Goal: Task Accomplishment & Management: Use online tool/utility

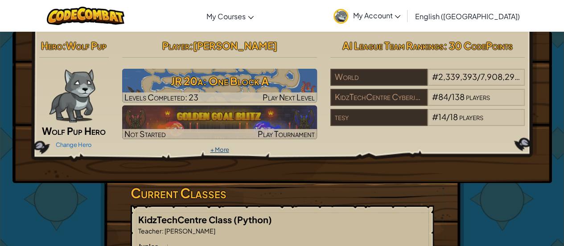
click at [218, 150] on link "+ More" at bounding box center [219, 149] width 19 height 7
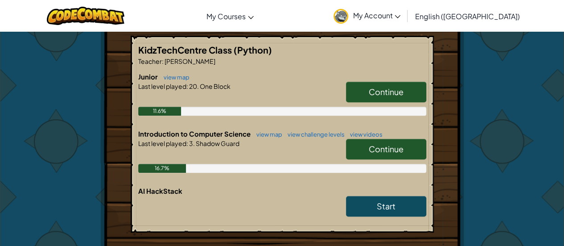
scroll to position [223, 0]
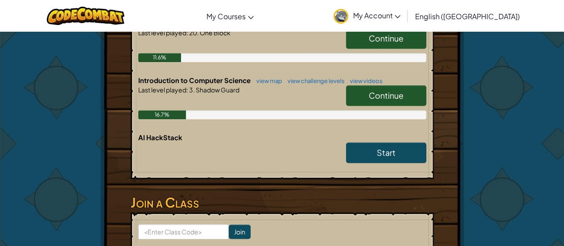
click at [368, 101] on link "Continue" at bounding box center [386, 95] width 80 height 21
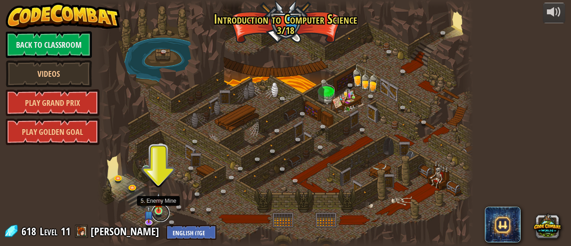
click at [161, 211] on link at bounding box center [161, 213] width 18 height 18
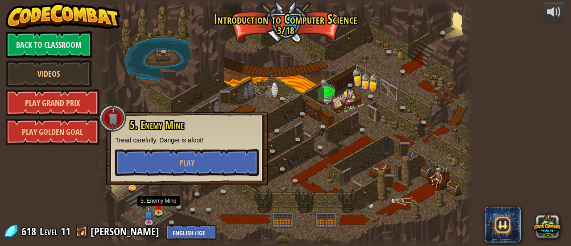
click at [65, 109] on link "Play Grand Prix" at bounding box center [53, 102] width 94 height 27
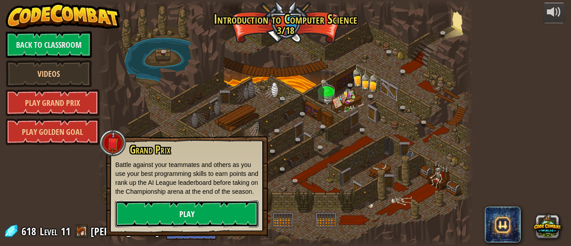
click at [157, 204] on link "Play" at bounding box center [187, 213] width 144 height 27
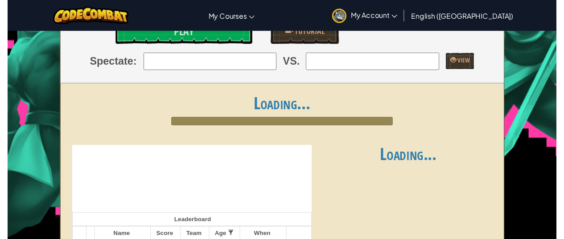
scroll to position [223, 0]
